Goal: Check status: Check status

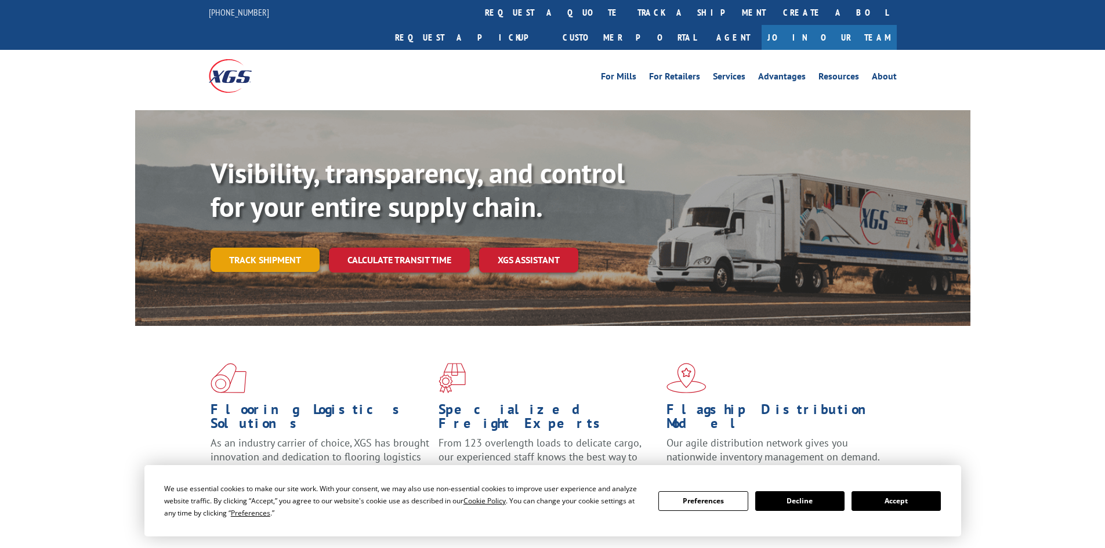
click at [272, 248] on link "Track shipment" at bounding box center [265, 260] width 109 height 24
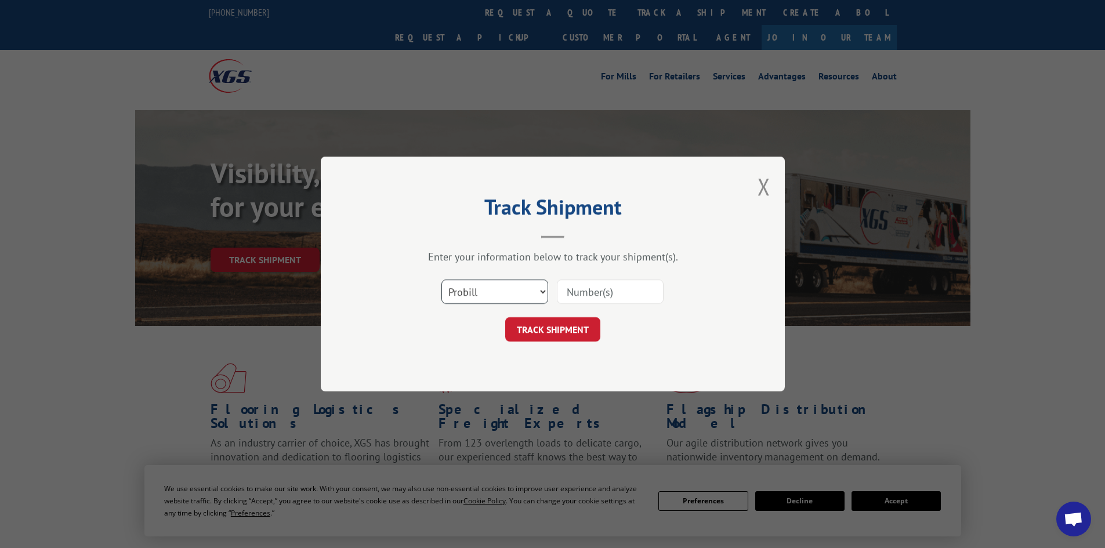
click at [449, 291] on select "Select category... Probill BOL PO" at bounding box center [495, 292] width 107 height 24
select select "bol"
click at [442, 280] on select "Select category... Probill BOL PO" at bounding box center [495, 292] width 107 height 24
click at [594, 284] on input at bounding box center [610, 292] width 107 height 24
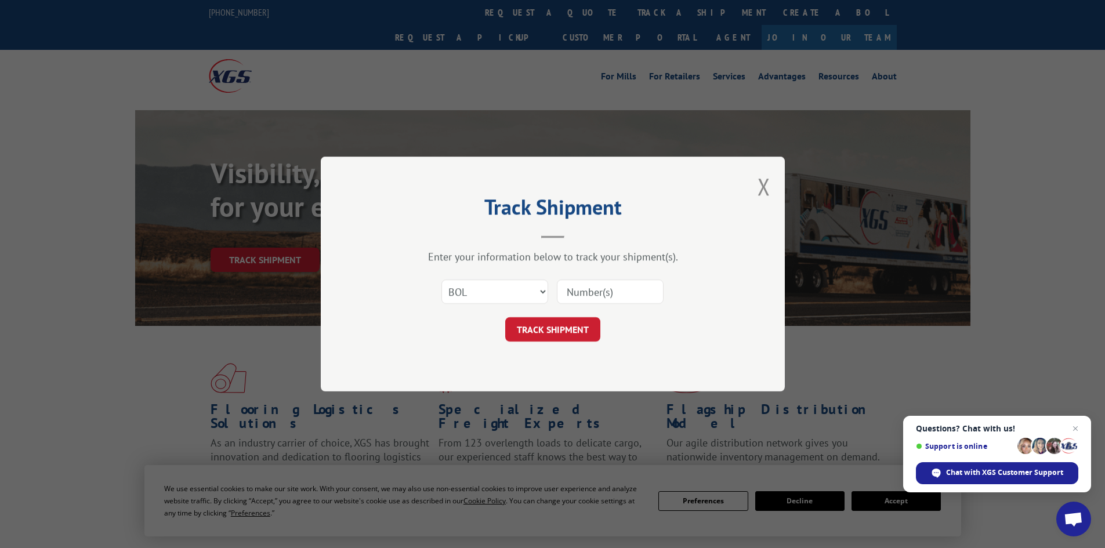
paste input "5254304"
type input "5254304"
click at [536, 330] on button "TRACK SHIPMENT" at bounding box center [552, 329] width 95 height 24
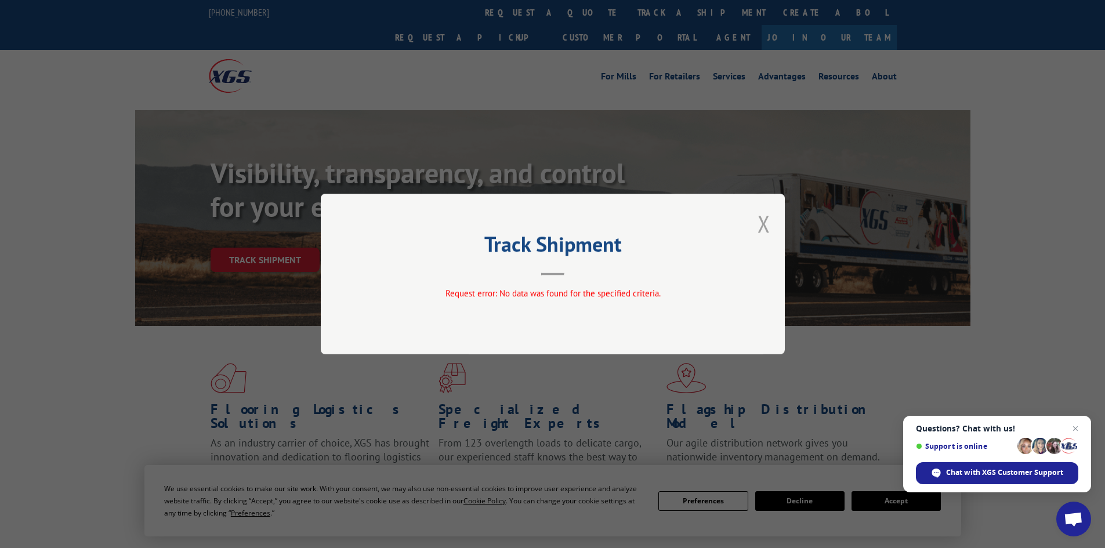
click at [761, 225] on button "Close modal" at bounding box center [764, 223] width 13 height 31
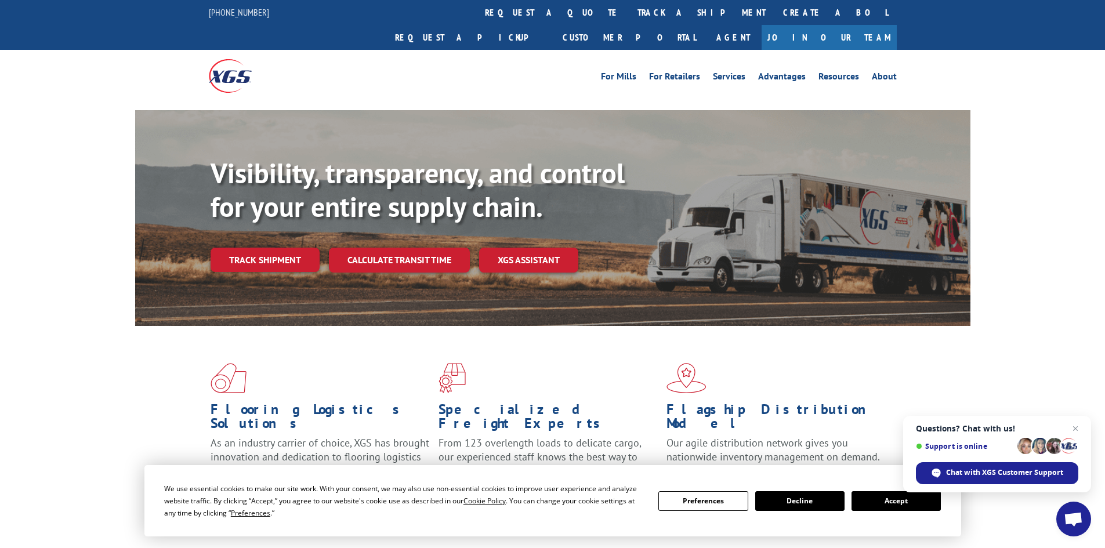
click at [294, 248] on div "Visibility, transparency, and control for your entire supply chain. Track shipm…" at bounding box center [591, 238] width 760 height 162
click at [265, 248] on link "Track shipment" at bounding box center [265, 260] width 109 height 24
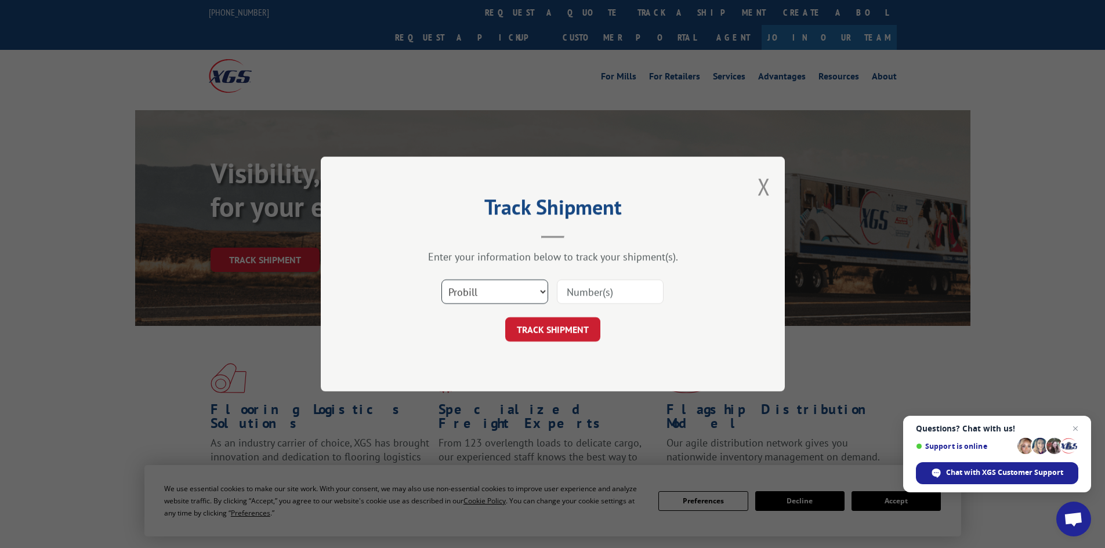
click at [495, 290] on select "Select category... Probill BOL PO" at bounding box center [495, 292] width 107 height 24
click at [442, 280] on select "Select category... Probill BOL PO" at bounding box center [495, 292] width 107 height 24
click at [583, 290] on input at bounding box center [610, 292] width 107 height 24
paste input "5254304"
type input "5254304"
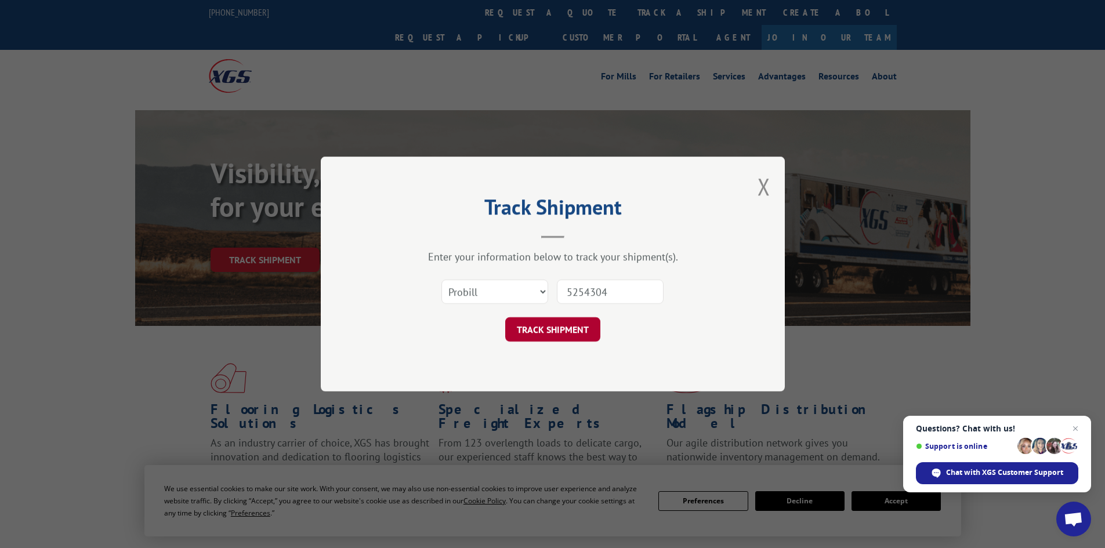
click at [563, 337] on button "TRACK SHIPMENT" at bounding box center [552, 329] width 95 height 24
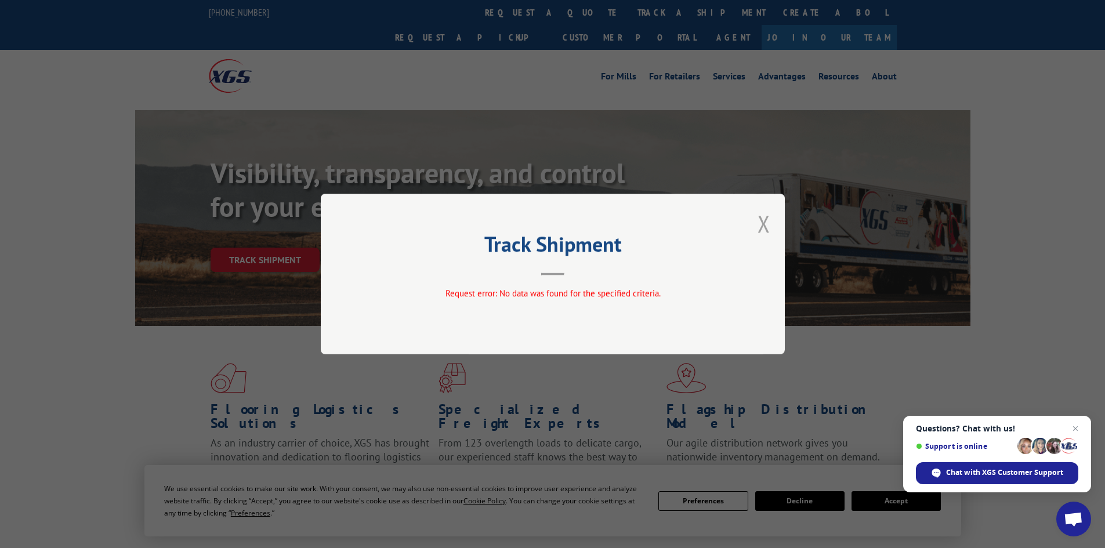
click at [760, 225] on button "Close modal" at bounding box center [764, 223] width 13 height 31
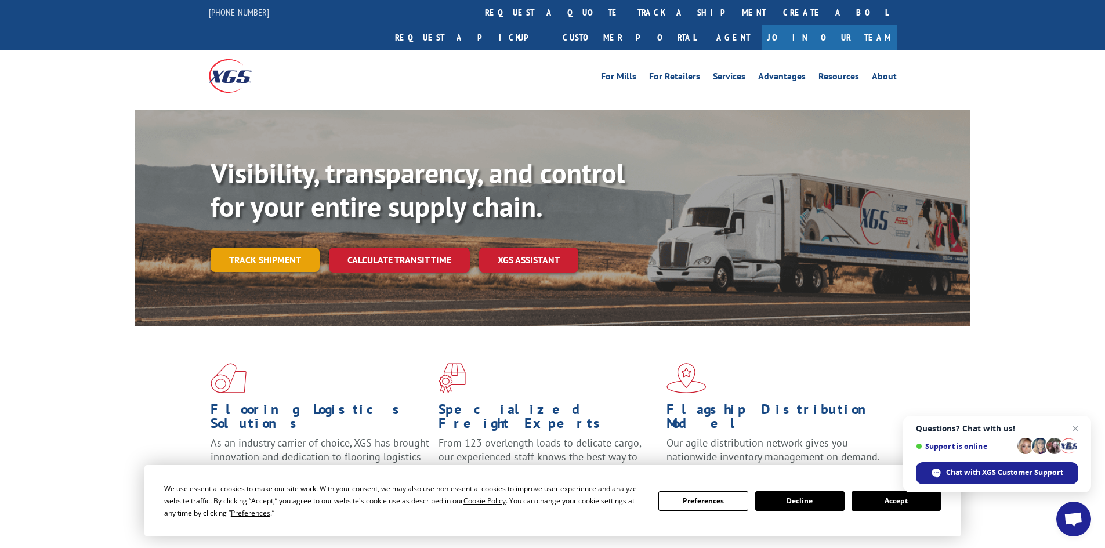
click at [268, 248] on link "Track shipment" at bounding box center [265, 260] width 109 height 24
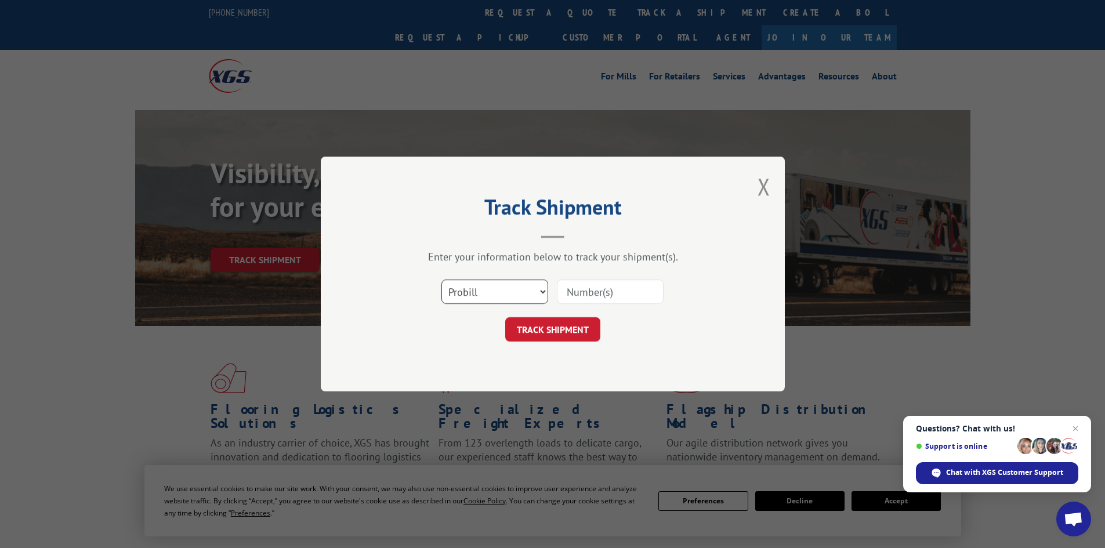
click at [477, 282] on select "Select category... Probill BOL PO" at bounding box center [495, 292] width 107 height 24
click at [568, 290] on input at bounding box center [610, 292] width 107 height 24
paste input "17517620"
type input "17517620"
click at [529, 324] on button "TRACK SHIPMENT" at bounding box center [552, 329] width 95 height 24
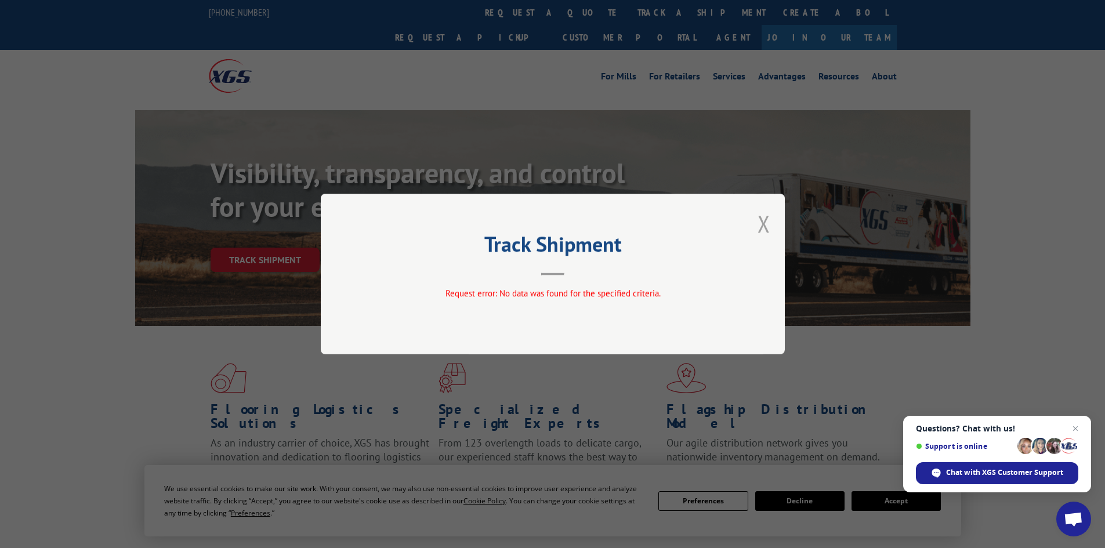
click at [767, 223] on button "Close modal" at bounding box center [764, 223] width 13 height 31
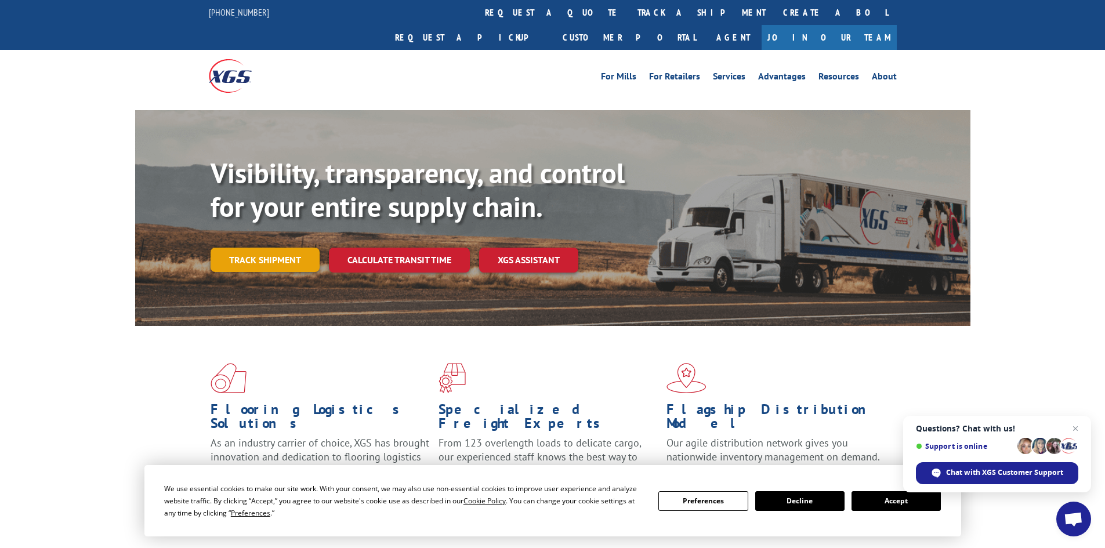
click at [238, 248] on link "Track shipment" at bounding box center [265, 260] width 109 height 24
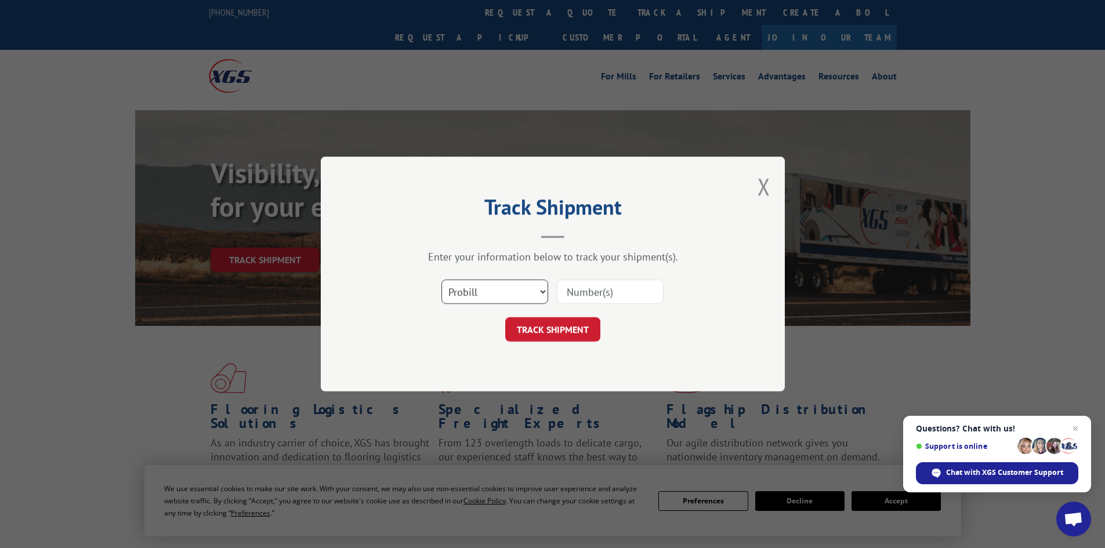
click at [485, 283] on select "Select category... Probill BOL PO" at bounding box center [495, 292] width 107 height 24
select select "bol"
click at [442, 280] on select "Select category... Probill BOL PO" at bounding box center [495, 292] width 107 height 24
click at [595, 297] on input at bounding box center [610, 292] width 107 height 24
paste input "5199283"
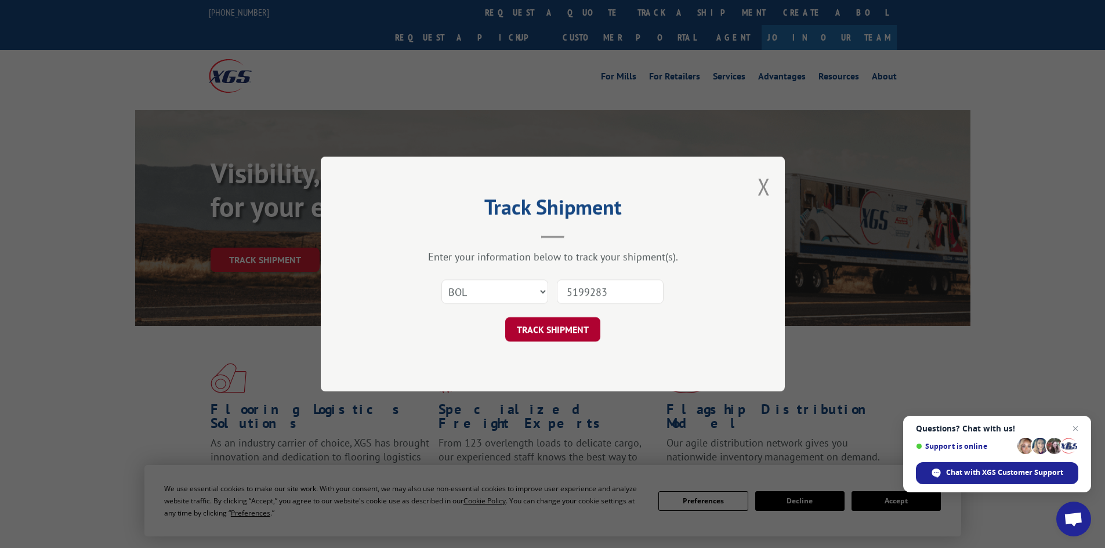
type input "5199283"
click at [534, 324] on button "TRACK SHIPMENT" at bounding box center [552, 329] width 95 height 24
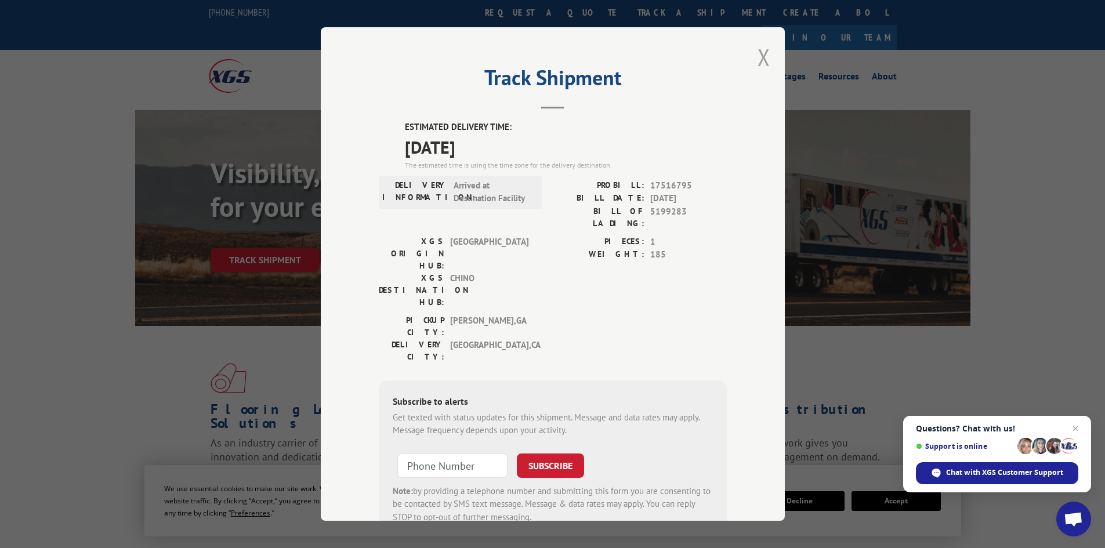
drag, startPoint x: 764, startPoint y: 55, endPoint x: 691, endPoint y: 87, distance: 80.0
click at [763, 55] on button "Close modal" at bounding box center [764, 57] width 13 height 31
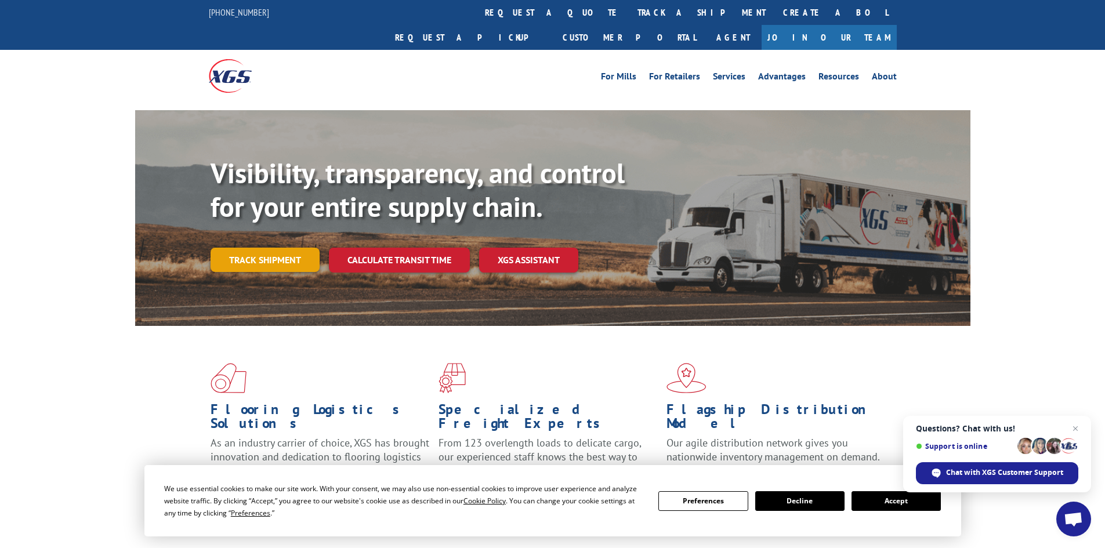
click at [239, 248] on link "Track shipment" at bounding box center [265, 260] width 109 height 24
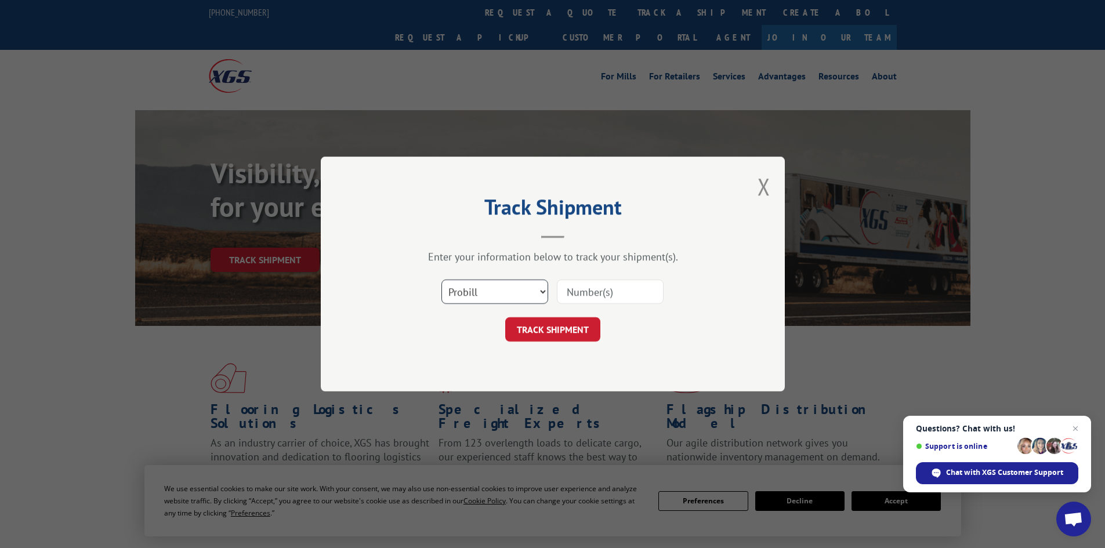
click at [482, 300] on select "Select category... Probill BOL PO" at bounding box center [495, 292] width 107 height 24
select select "bol"
click at [442, 280] on select "Select category... Probill BOL PO" at bounding box center [495, 292] width 107 height 24
click at [584, 296] on input at bounding box center [610, 292] width 107 height 24
paste input "5221247"
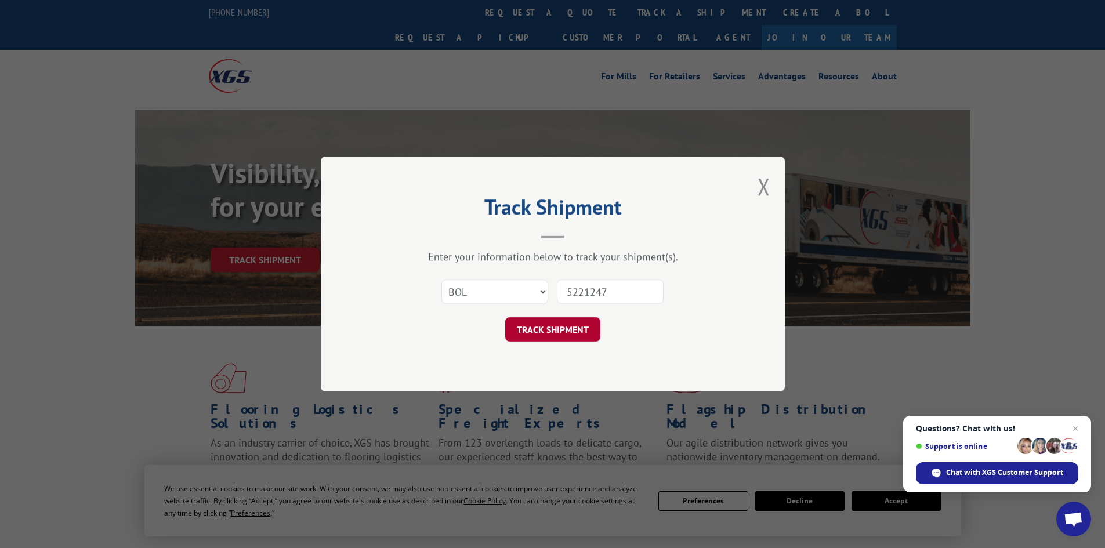
type input "5221247"
click at [537, 339] on button "TRACK SHIPMENT" at bounding box center [552, 329] width 95 height 24
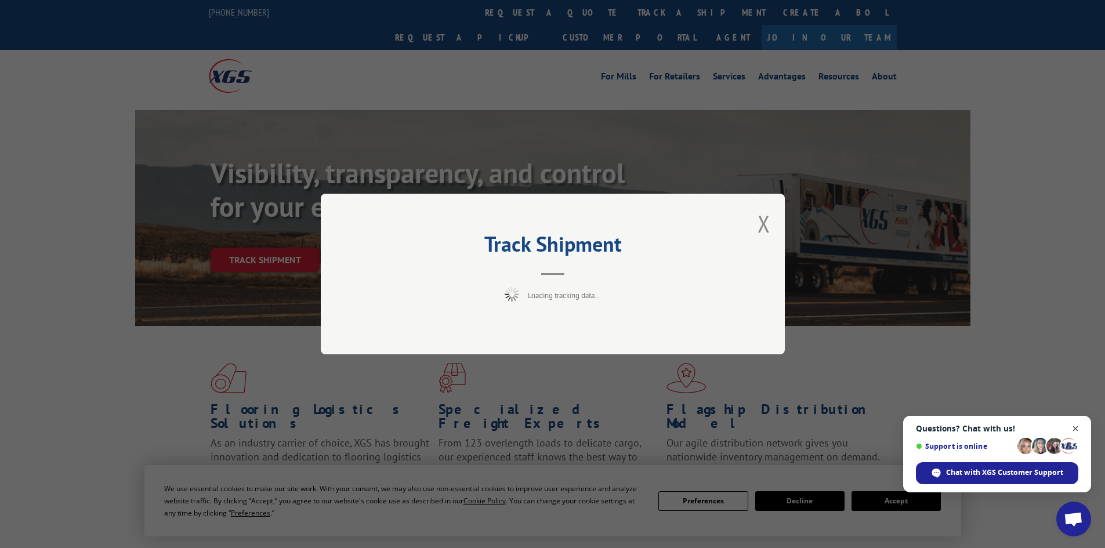
click at [1075, 428] on span "Close chat" at bounding box center [1076, 429] width 15 height 15
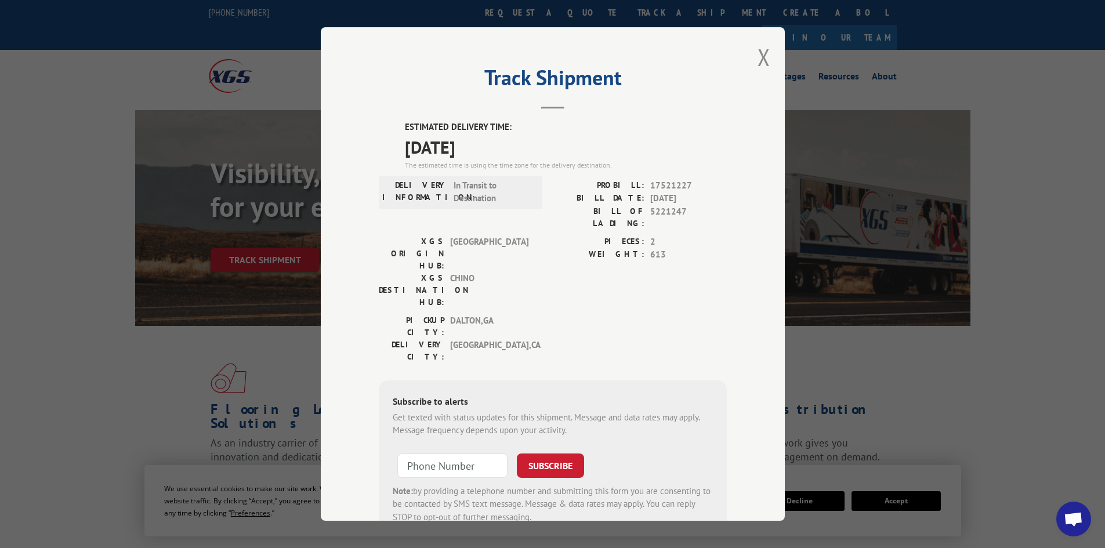
drag, startPoint x: 402, startPoint y: 125, endPoint x: 532, endPoint y: 141, distance: 131.6
click at [532, 141] on div "ESTIMATED DELIVERY TIME: [DATE] The estimated time is using the time zone for t…" at bounding box center [566, 146] width 322 height 50
copy div "ESTIMATED DELIVERY TIME: [DATE]"
click at [758, 57] on button "Close modal" at bounding box center [764, 57] width 13 height 31
